Goal: Information Seeking & Learning: Learn about a topic

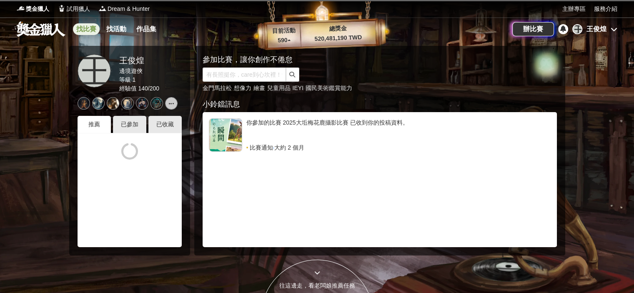
click at [85, 27] on link "找比賽" at bounding box center [86, 29] width 27 height 12
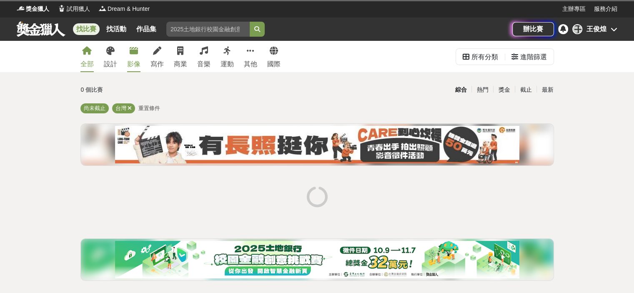
click at [137, 53] on icon at bounding box center [134, 51] width 8 height 8
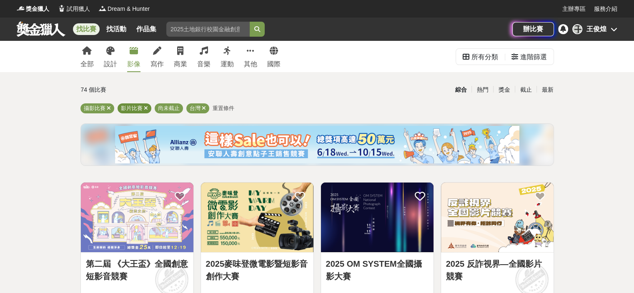
click at [145, 108] on icon at bounding box center [146, 107] width 4 height 5
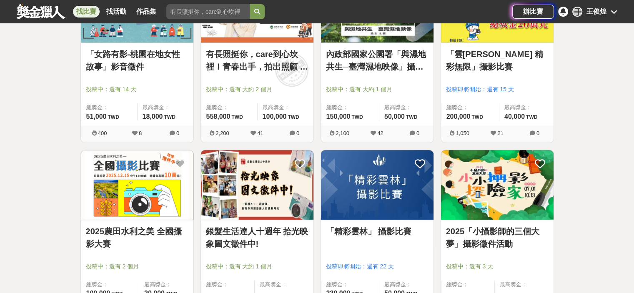
scroll to position [919, 0]
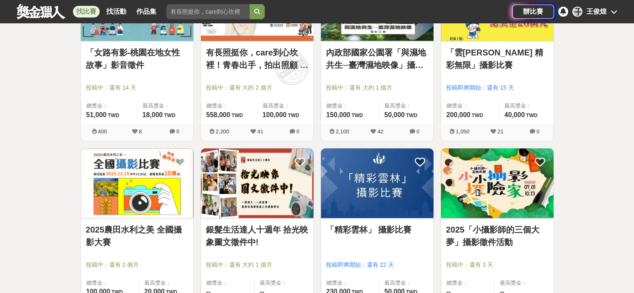
click at [139, 230] on link "2025農田水利之美 全國攝影大賽" at bounding box center [137, 235] width 103 height 25
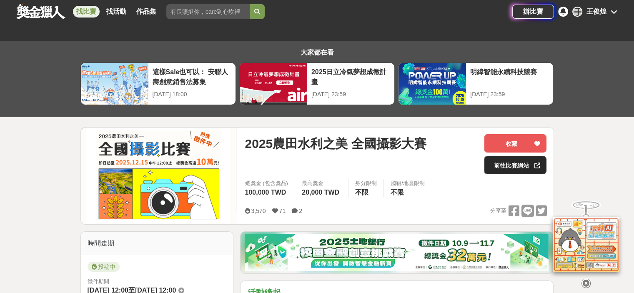
click at [517, 163] on link "前往比賽網站" at bounding box center [515, 165] width 63 height 18
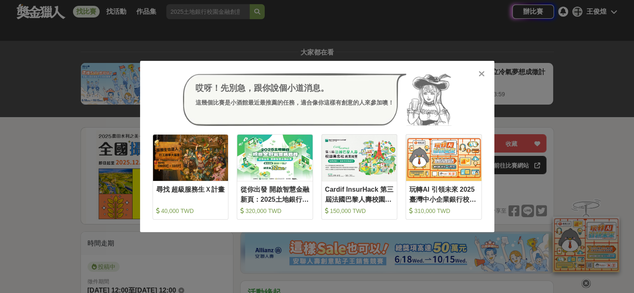
click at [478, 73] on icon at bounding box center [481, 74] width 6 height 8
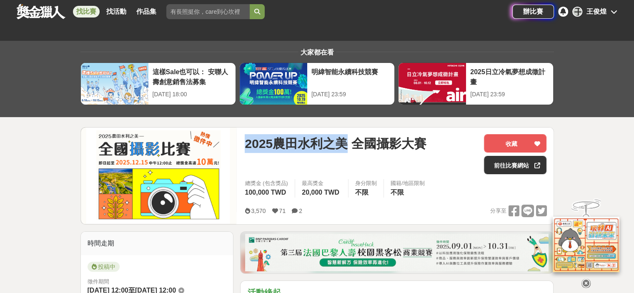
drag, startPoint x: 245, startPoint y: 143, endPoint x: 343, endPoint y: 142, distance: 97.9
click at [343, 142] on span "2025農田水利之美 全國攝影大賽" at bounding box center [335, 143] width 181 height 19
copy span "2025農田水利之美"
click at [248, 144] on span "2025農田水利之美 全國攝影大賽" at bounding box center [335, 143] width 181 height 19
click at [305, 158] on div "2025農田水利之美 全國攝影大賽" at bounding box center [361, 154] width 233 height 40
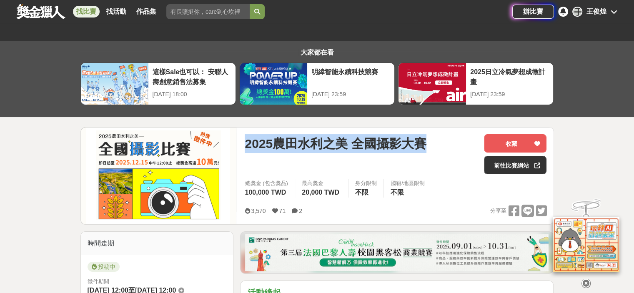
drag, startPoint x: 246, startPoint y: 141, endPoint x: 431, endPoint y: 141, distance: 184.6
click at [431, 141] on div "2025農田水利之美 全國攝影大賽" at bounding box center [361, 143] width 233 height 19
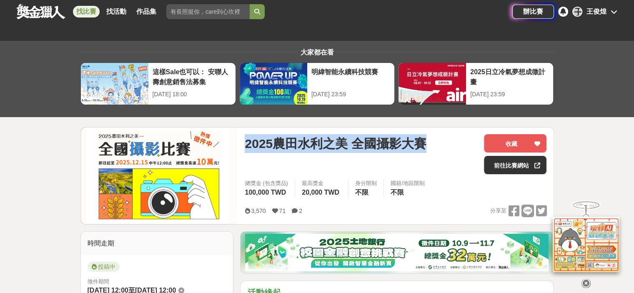
copy span "2025農田水利之美 全國攝影大賽"
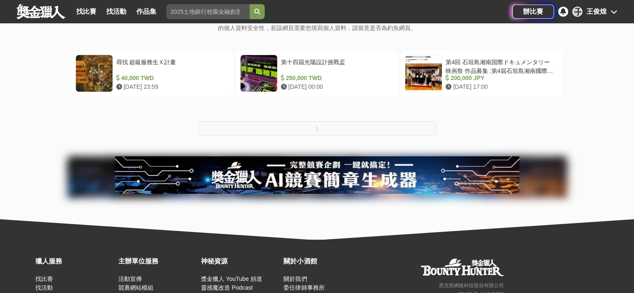
scroll to position [167, 0]
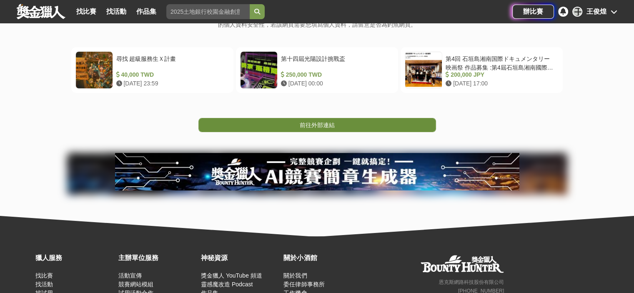
click at [325, 122] on span "前往外部連結" at bounding box center [317, 125] width 35 height 7
